Goal: Find specific page/section: Find specific page/section

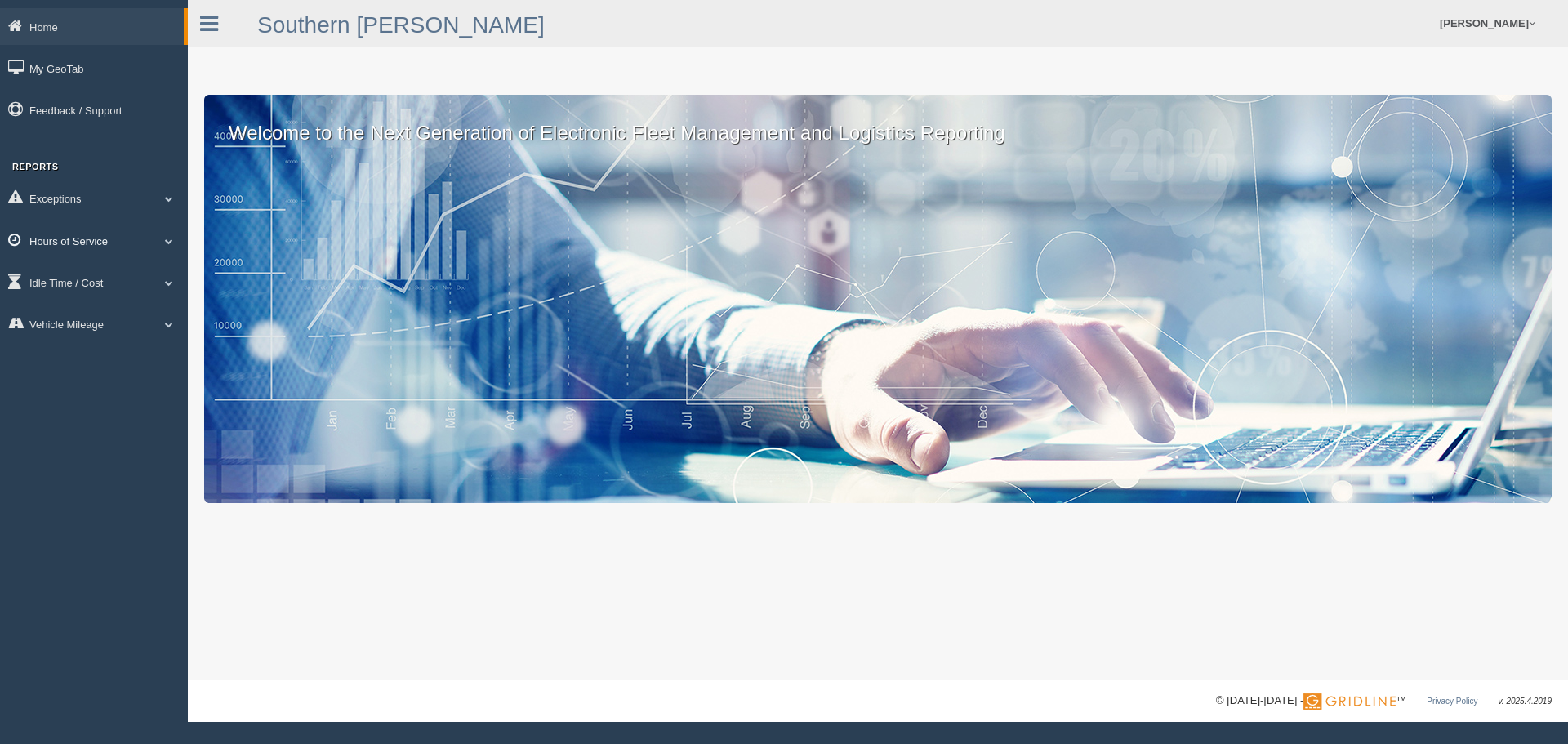
click at [70, 240] on link "Hours of Service" at bounding box center [93, 240] width 188 height 36
click at [67, 274] on link "HOS Violations" at bounding box center [106, 278] width 154 height 29
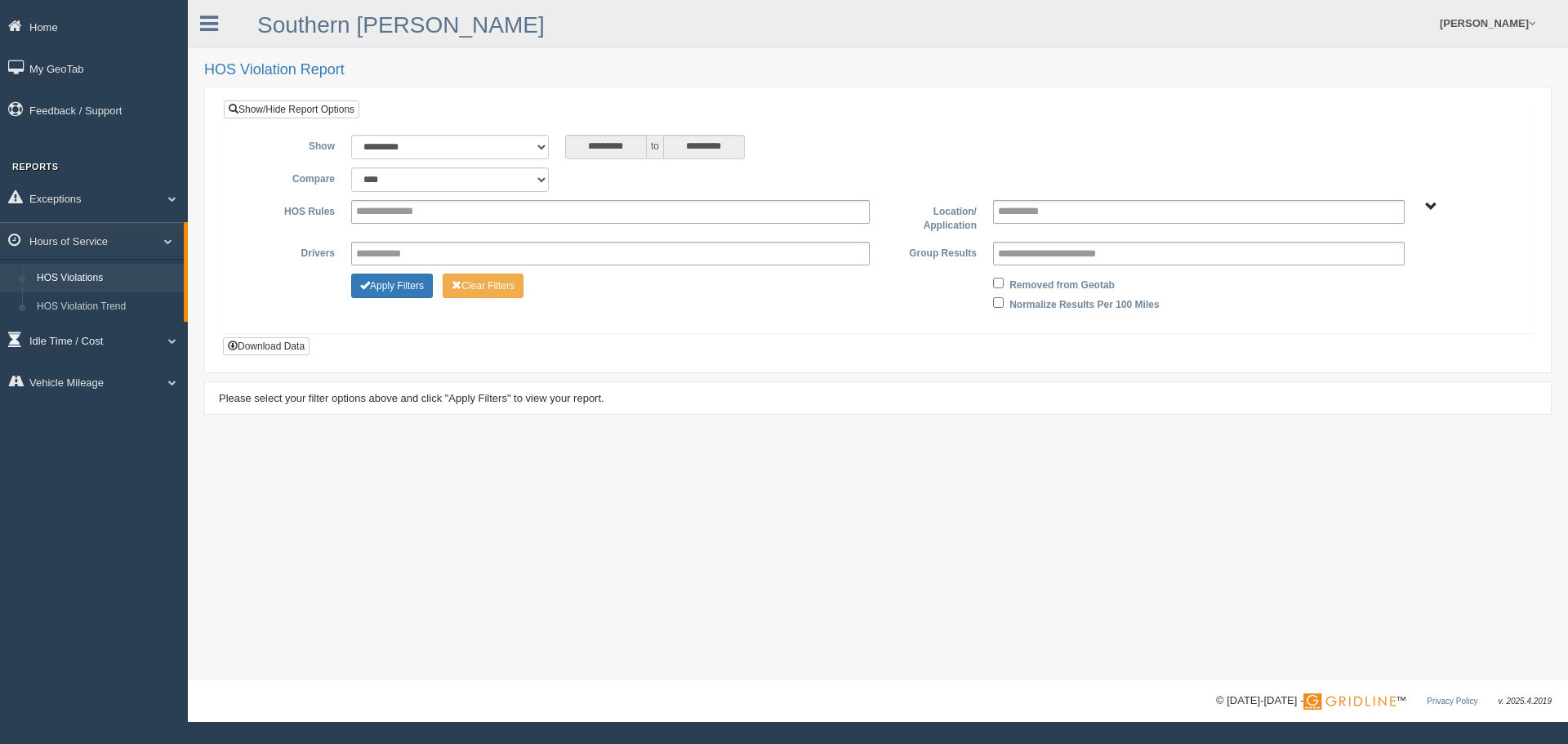
click at [65, 332] on link "Idle Time / Cost" at bounding box center [93, 339] width 188 height 36
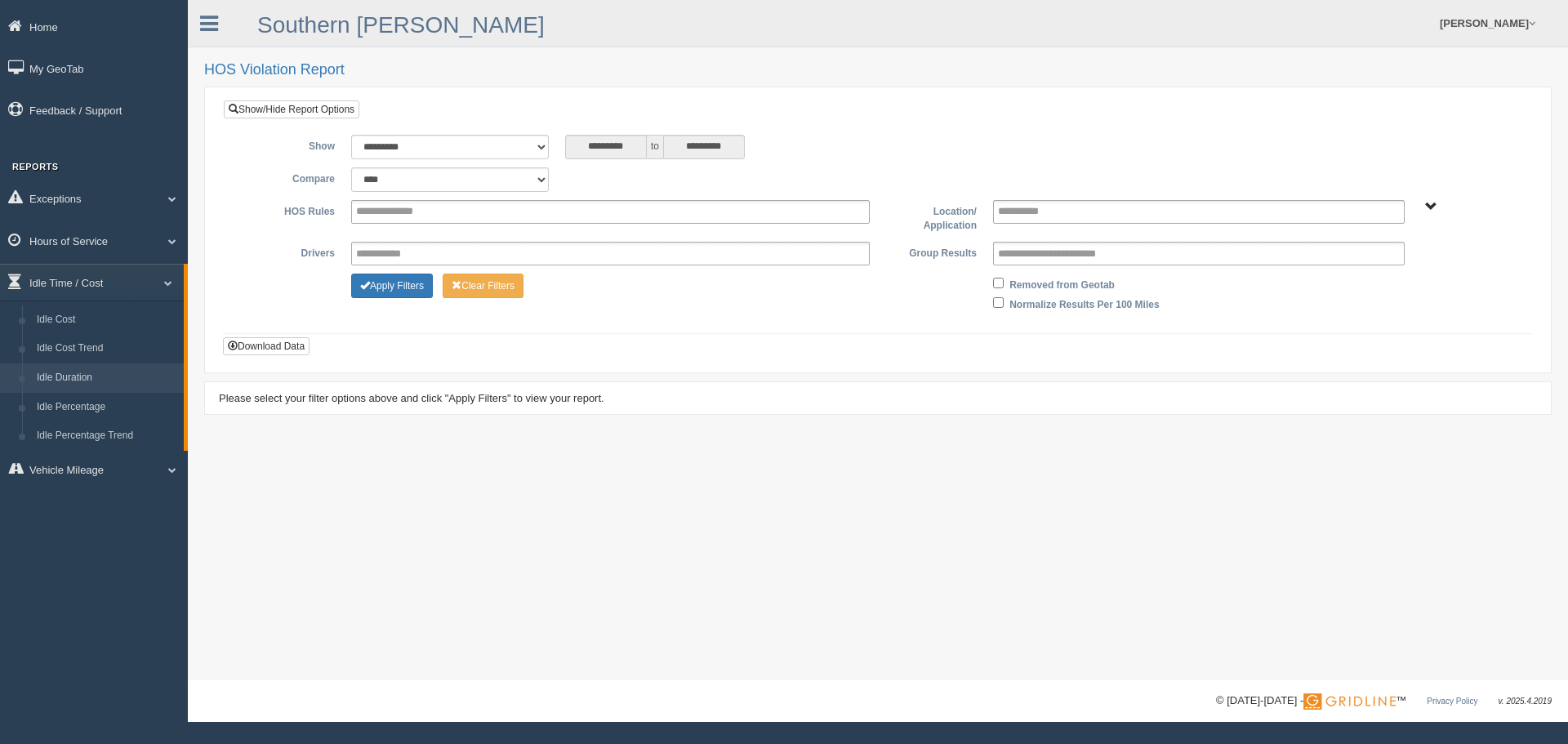
click at [71, 374] on link "Idle Duration" at bounding box center [106, 378] width 154 height 29
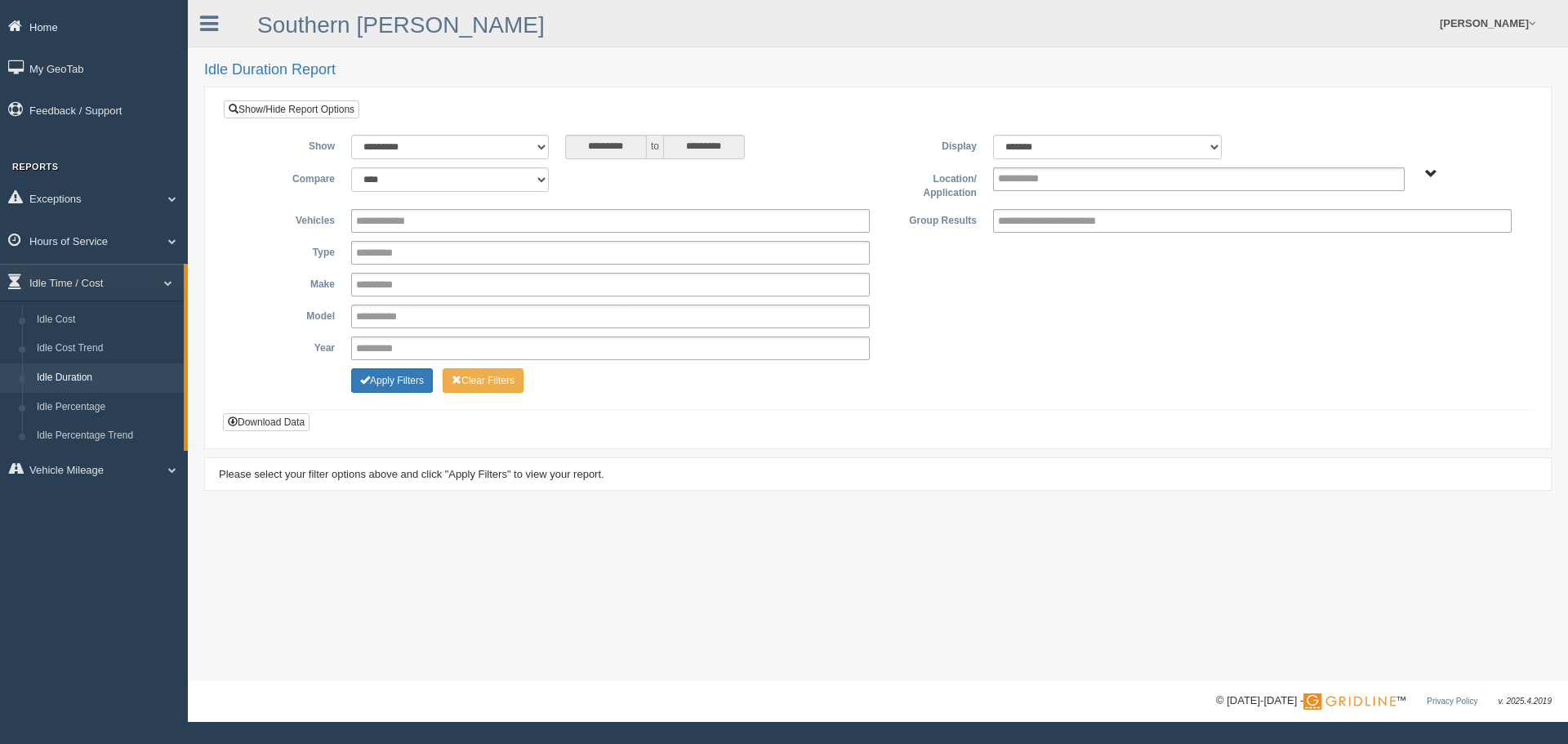
click at [42, 27] on link "Home" at bounding box center [93, 26] width 188 height 36
